Goal: Find specific page/section: Find specific page/section

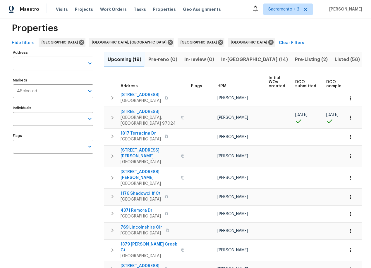
scroll to position [17, 0]
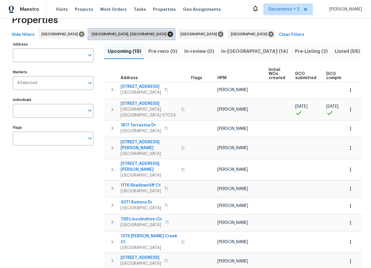
click at [168, 34] on icon at bounding box center [170, 34] width 5 height 5
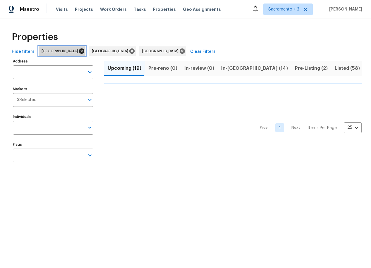
click at [78, 50] on icon at bounding box center [81, 51] width 6 height 6
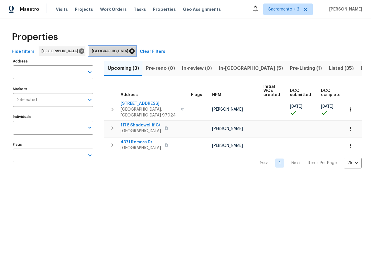
click at [129, 50] on icon at bounding box center [132, 51] width 6 height 6
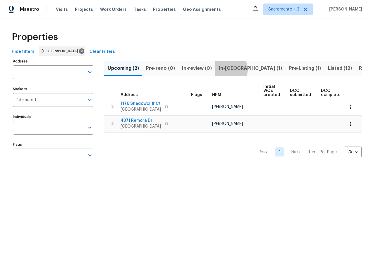
click at [226, 69] on span "In-reno (1)" at bounding box center [250, 68] width 63 height 8
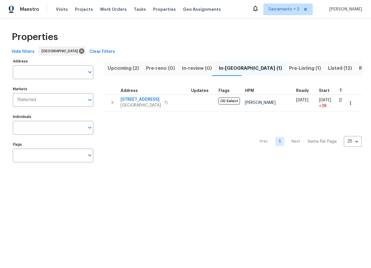
click at [289, 67] on span "Pre-Listing (1)" at bounding box center [305, 68] width 32 height 8
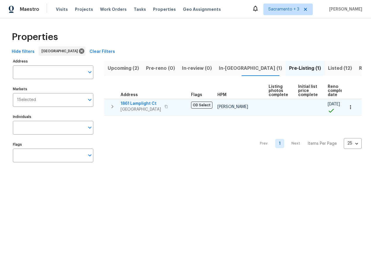
click at [168, 108] on icon "button" at bounding box center [166, 107] width 4 height 4
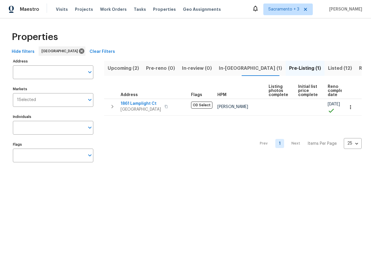
click at [328, 68] on span "Listed (12)" at bounding box center [340, 68] width 24 height 8
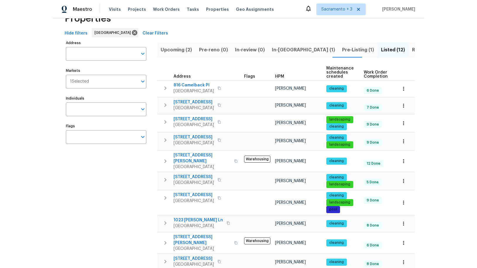
scroll to position [18, 0]
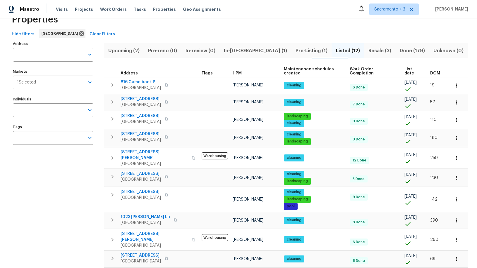
click at [370, 73] on span "DOM" at bounding box center [435, 73] width 10 height 4
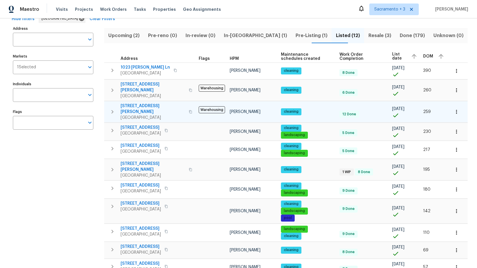
scroll to position [71, 0]
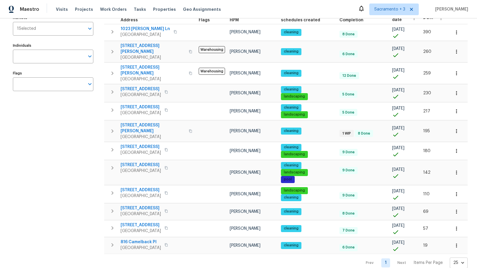
click at [370, 252] on body "Maestro Visits Projects Work Orders Tasks Properties Geo Assignments Sacramento…" at bounding box center [238, 134] width 477 height 268
click at [370, 251] on li "100" at bounding box center [454, 253] width 27 height 18
type input "100"
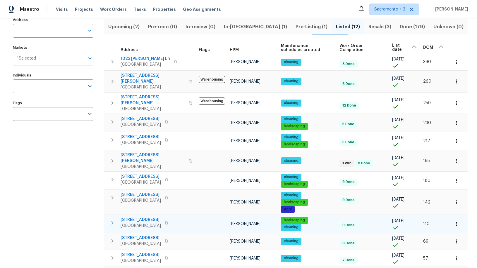
scroll to position [42, 0]
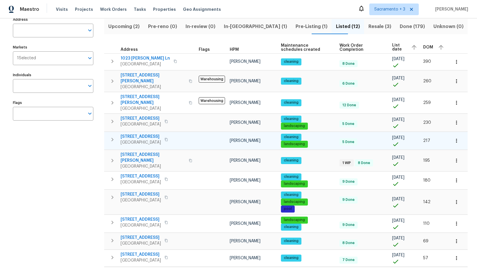
click at [168, 138] on icon "button" at bounding box center [166, 139] width 3 height 3
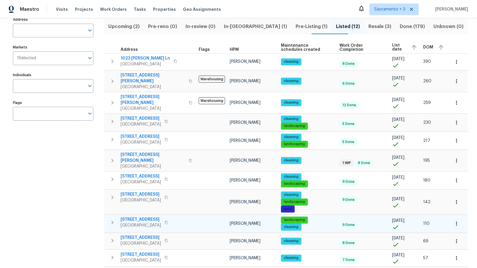
scroll to position [43, 0]
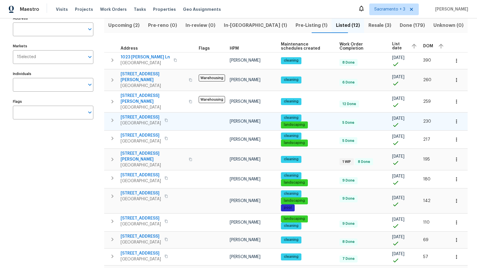
click at [111, 117] on icon "button" at bounding box center [112, 120] width 7 height 7
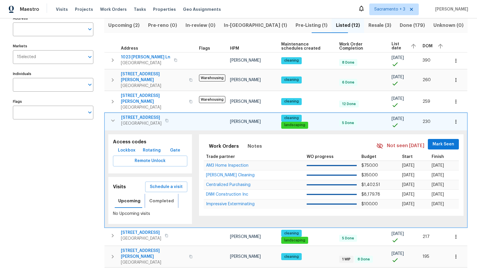
click at [162, 198] on span "Completed" at bounding box center [161, 201] width 25 height 7
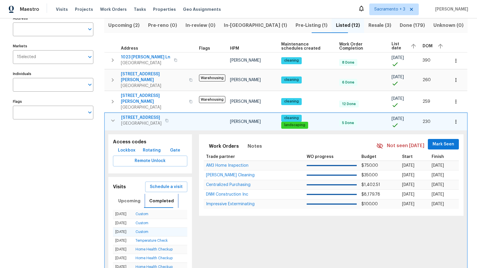
scroll to position [0, 0]
click at [143, 213] on link "Custom" at bounding box center [141, 215] width 13 height 4
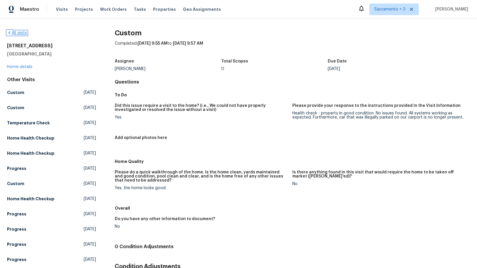
click at [13, 32] on link "All visits" at bounding box center [17, 33] width 20 height 4
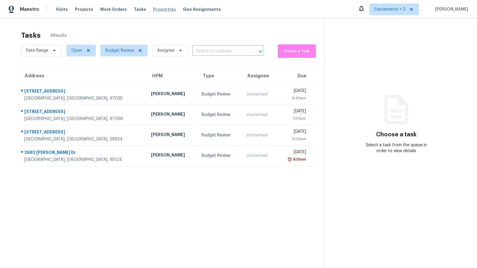
click at [153, 10] on span "Properties" at bounding box center [164, 9] width 23 height 6
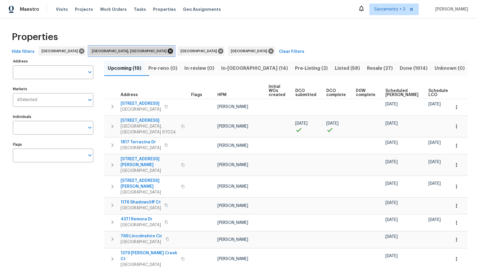
click at [167, 51] on icon at bounding box center [170, 51] width 6 height 6
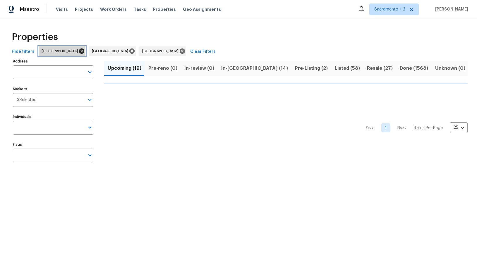
click at [79, 49] on icon at bounding box center [81, 51] width 5 height 5
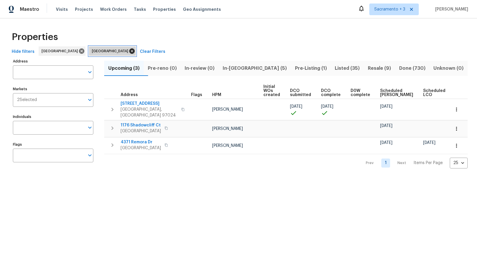
click at [129, 50] on icon at bounding box center [131, 51] width 5 height 5
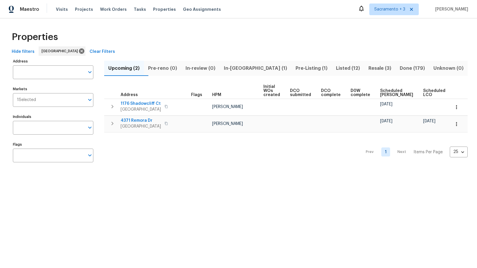
click at [249, 68] on span "In-reno (1)" at bounding box center [255, 68] width 65 height 8
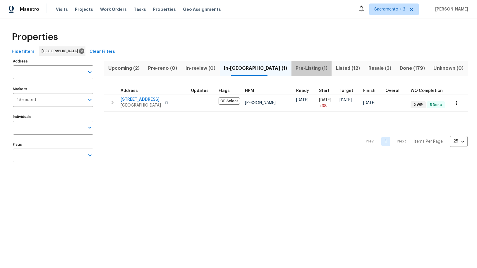
click at [295, 68] on span "Pre-Listing (1)" at bounding box center [311, 68] width 33 height 8
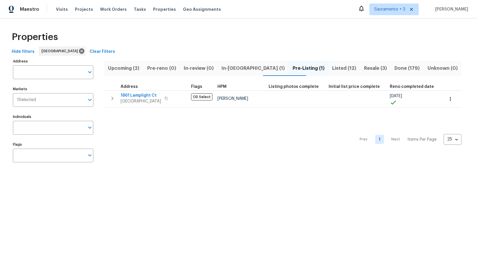
click at [332, 68] on span "Listed (12)" at bounding box center [344, 68] width 25 height 8
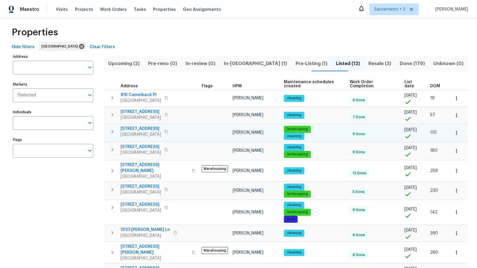
scroll to position [6, 0]
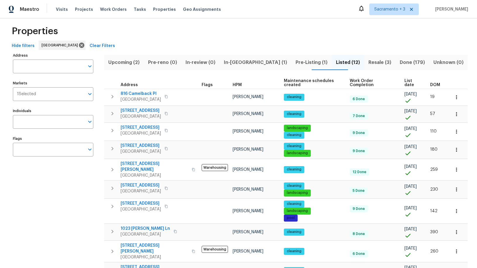
click at [430, 84] on span "DOM" at bounding box center [435, 85] width 10 height 4
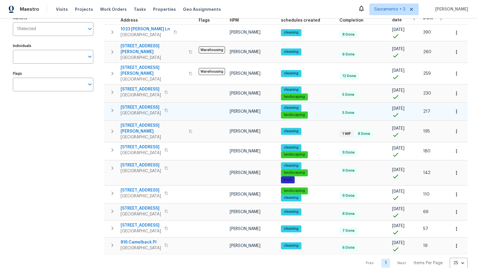
scroll to position [71, 0]
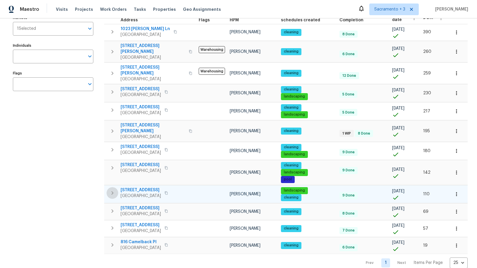
click at [114, 190] on icon "button" at bounding box center [112, 193] width 7 height 7
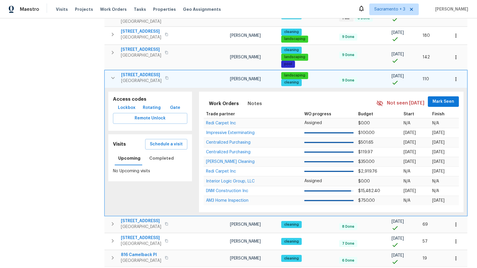
scroll to position [187, 0]
click at [162, 155] on span "Completed" at bounding box center [161, 158] width 25 height 7
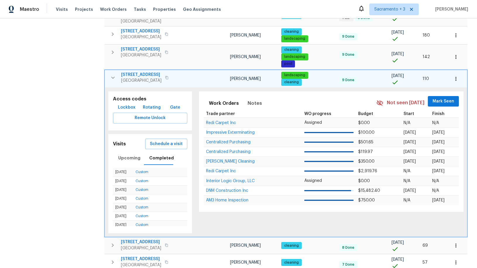
click at [145, 72] on span "3221 Browntail Way" at bounding box center [141, 75] width 40 height 6
click at [113, 77] on icon "button" at bounding box center [113, 78] width 4 height 2
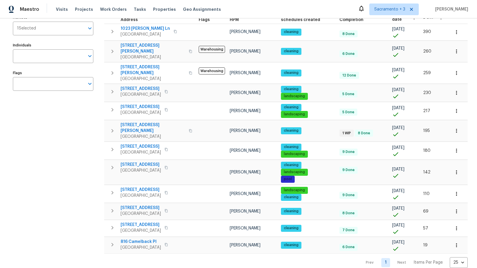
scroll to position [71, 0]
click at [164, 90] on icon "button" at bounding box center [166, 92] width 4 height 4
click at [131, 86] on span "175 Midland Way" at bounding box center [140, 89] width 40 height 6
click at [138, 206] on span "5740 Belleza Dr" at bounding box center [140, 209] width 40 height 6
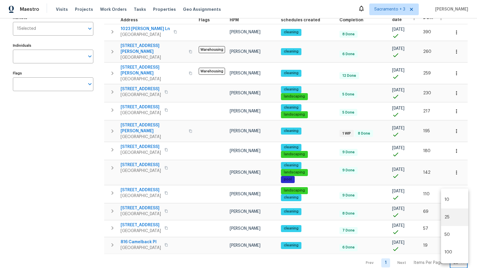
click at [458, 248] on body "Maestro Visits Projects Work Orders Tasks Properties Geo Assignments Sacramento…" at bounding box center [238, 134] width 477 height 268
click at [453, 254] on li "100" at bounding box center [454, 253] width 27 height 18
type input "100"
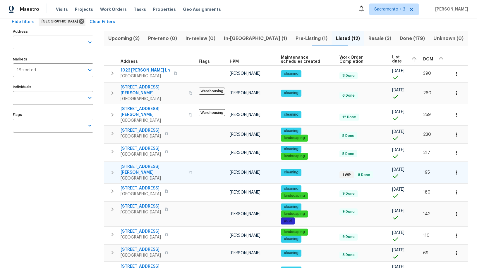
scroll to position [40, 0]
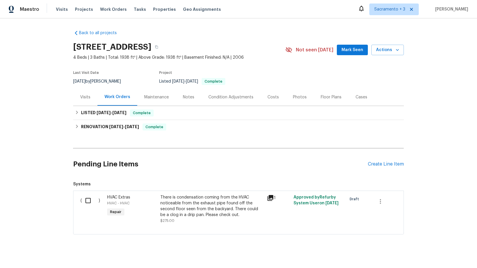
click at [80, 96] on div "Visits" at bounding box center [85, 97] width 10 height 6
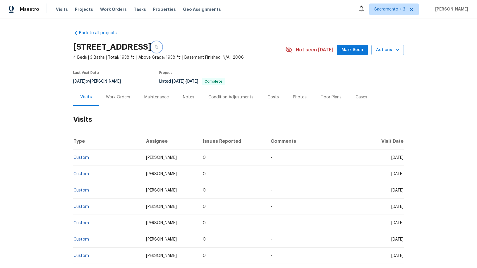
click at [158, 46] on icon "button" at bounding box center [156, 47] width 3 height 3
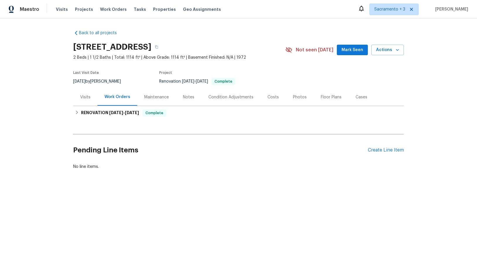
click at [80, 97] on div "Visits" at bounding box center [85, 97] width 10 height 6
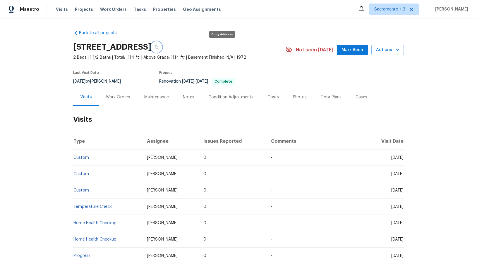
click at [162, 48] on button "button" at bounding box center [156, 47] width 11 height 11
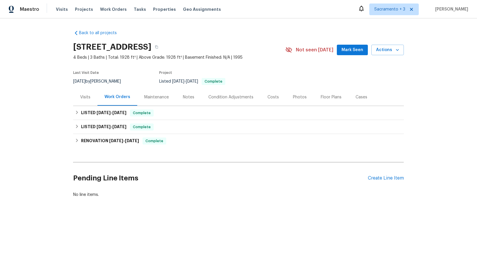
click at [84, 94] on div "Visits" at bounding box center [85, 97] width 10 height 6
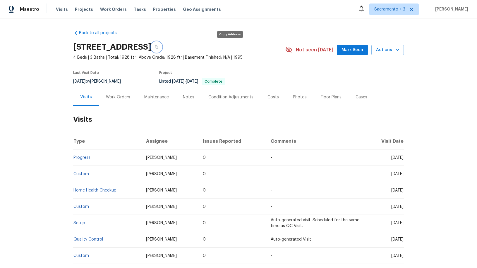
click at [158, 47] on icon "button" at bounding box center [157, 47] width 4 height 4
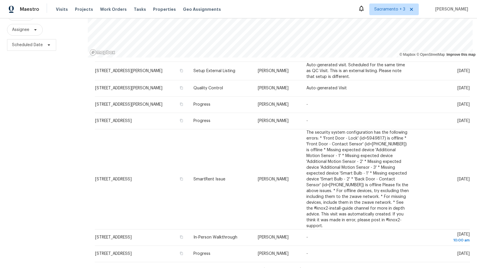
scroll to position [74, 0]
